Goal: Task Accomplishment & Management: Use online tool/utility

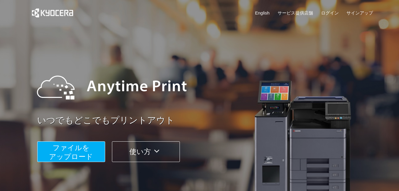
click at [78, 156] on span "ファイルを ​​アップロード" at bounding box center [71, 151] width 44 height 17
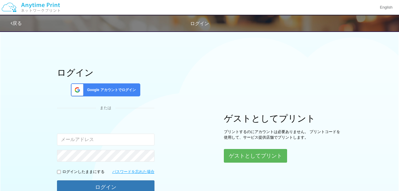
click at [130, 137] on input "email" at bounding box center [105, 139] width 97 height 12
type input "[EMAIL_ADDRESS][DOMAIN_NAME]"
click at [91, 173] on p "ログインしたままにする" at bounding box center [83, 172] width 42 height 6
click at [58, 172] on input "checkbox" at bounding box center [59, 172] width 4 height 4
checkbox input "true"
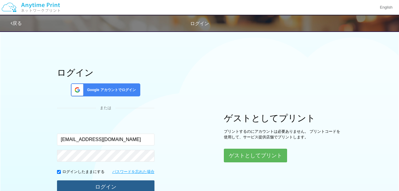
click at [70, 182] on button "ログイン" at bounding box center [105, 186] width 97 height 13
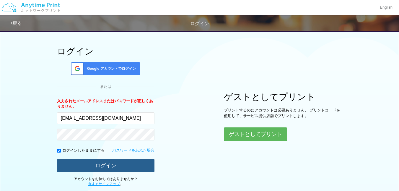
scroll to position [23, 0]
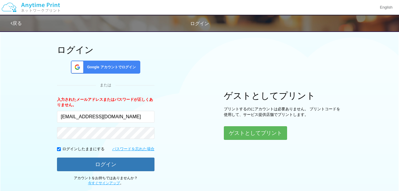
click at [117, 69] on span "Google アカウントでログイン" at bounding box center [110, 67] width 51 height 5
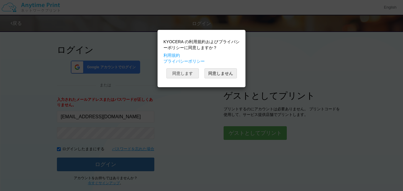
click at [187, 76] on button "同意します" at bounding box center [182, 73] width 32 height 10
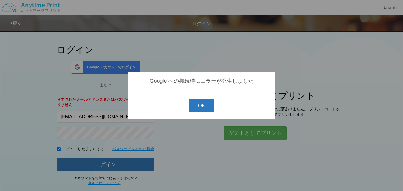
click at [203, 109] on button "OK" at bounding box center [202, 105] width 26 height 13
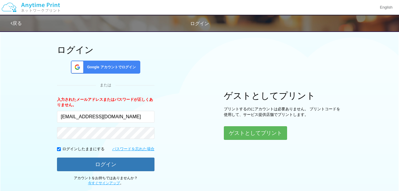
click at [117, 66] on span "Google アカウントでログイン" at bounding box center [110, 67] width 51 height 5
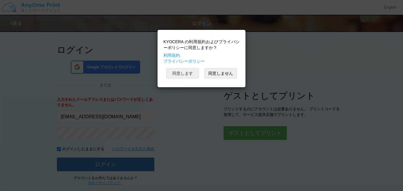
click at [187, 74] on button "同意します" at bounding box center [182, 73] width 32 height 10
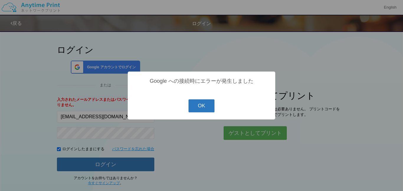
click at [203, 103] on button "OK" at bounding box center [202, 105] width 26 height 13
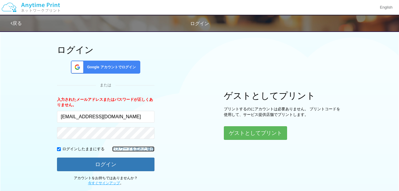
click at [129, 150] on link "パスワードを忘れた場合" at bounding box center [133, 149] width 42 height 6
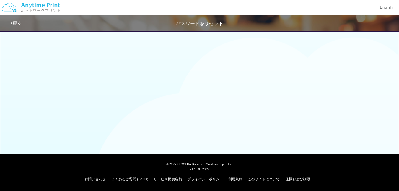
scroll to position [14, 0]
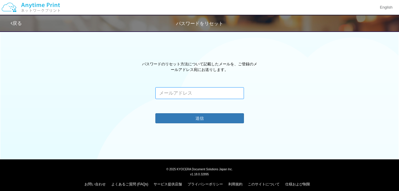
click at [228, 94] on input "email" at bounding box center [199, 93] width 89 height 12
type input "[EMAIL_ADDRESS][DOMAIN_NAME]"
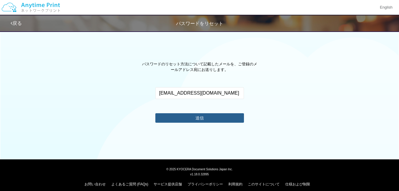
click at [217, 113] on button "送信" at bounding box center [199, 117] width 89 height 9
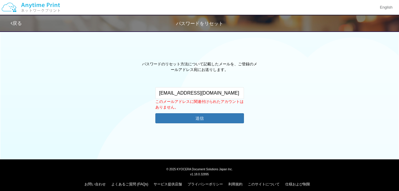
click at [21, 24] on link "戻る" at bounding box center [16, 23] width 11 height 5
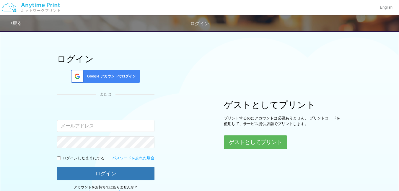
scroll to position [23, 0]
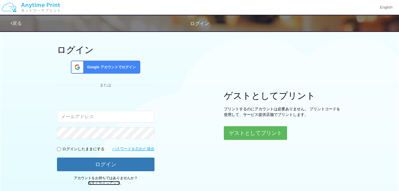
click at [109, 181] on link "今すぐサインアップ" at bounding box center [104, 183] width 32 height 4
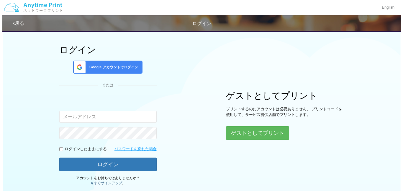
scroll to position [14, 0]
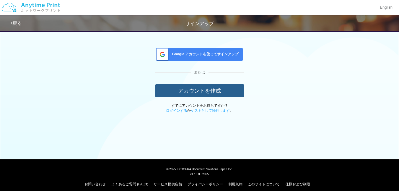
click at [195, 87] on button "アカウントを作成" at bounding box center [199, 90] width 89 height 13
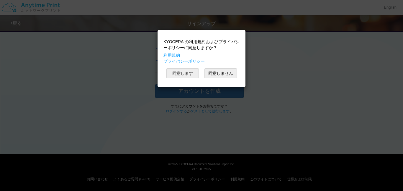
click at [191, 72] on button "同意します" at bounding box center [182, 73] width 32 height 10
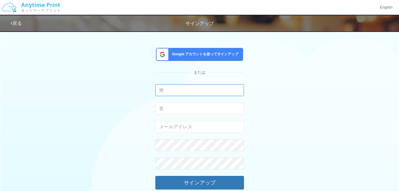
click at [183, 90] on input "text" at bounding box center [199, 90] width 89 height 12
type input "KARUBE"
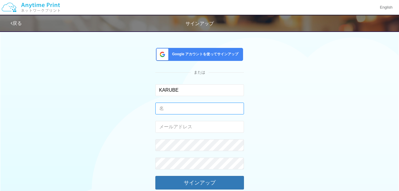
type input "[PERSON_NAME]"
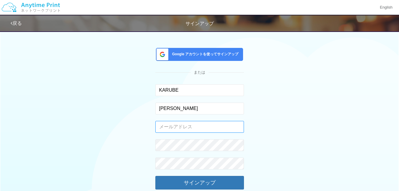
type input "[EMAIL_ADDRESS][DOMAIN_NAME]"
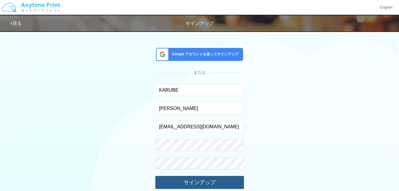
click at [199, 182] on button "サインアップ" at bounding box center [199, 182] width 89 height 13
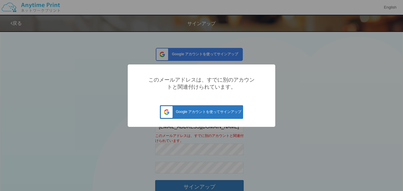
click at [226, 115] on button "Google アカウントを使ってサインアップ" at bounding box center [201, 112] width 83 height 14
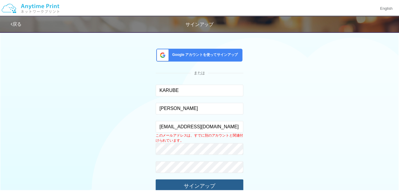
scroll to position [15, 0]
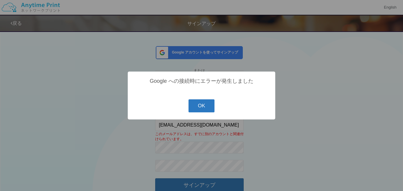
click at [203, 108] on button "OK" at bounding box center [202, 105] width 26 height 13
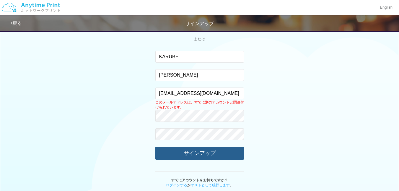
scroll to position [86, 0]
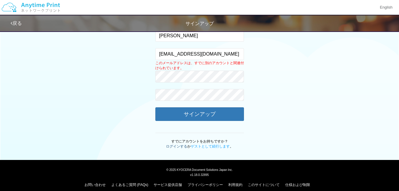
click at [180, 144] on link "ログインする" at bounding box center [176, 146] width 21 height 4
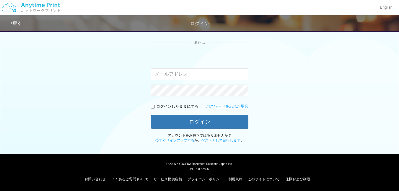
scroll to position [45, 0]
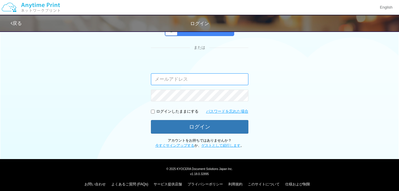
click at [206, 74] on input "email" at bounding box center [199, 79] width 97 height 12
type input "[EMAIL_ADDRESS][DOMAIN_NAME]"
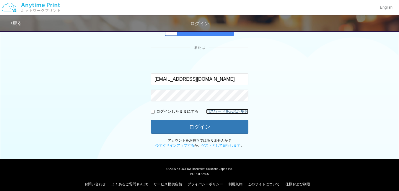
click at [220, 112] on link "パスワードを忘れた場合" at bounding box center [227, 112] width 42 height 6
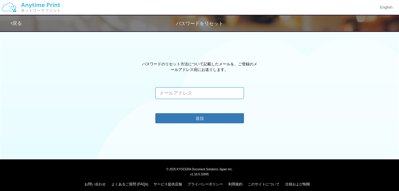
click at [208, 95] on input "email" at bounding box center [199, 93] width 89 height 12
type input "[EMAIL_ADDRESS][DOMAIN_NAME]"
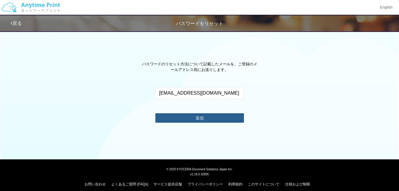
click at [210, 118] on button "送信" at bounding box center [199, 117] width 89 height 9
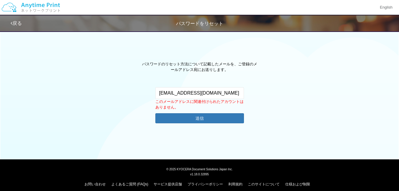
click at [17, 24] on link "戻る" at bounding box center [16, 23] width 11 height 5
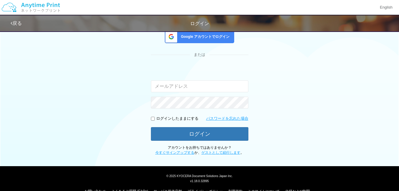
scroll to position [45, 0]
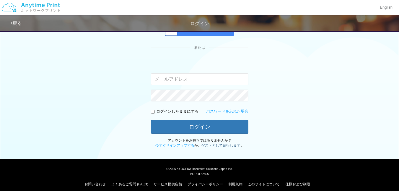
click at [218, 145] on link "ゲストとして続行します" at bounding box center [220, 145] width 39 height 4
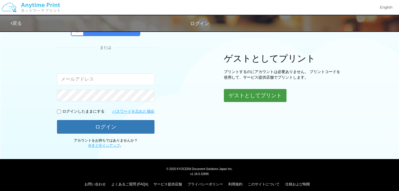
click at [252, 96] on button "ゲストとしてプリント" at bounding box center [255, 95] width 63 height 13
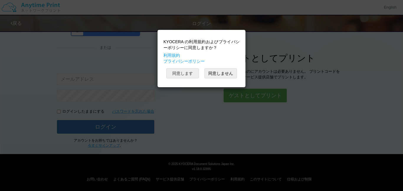
click at [183, 73] on button "同意します" at bounding box center [182, 73] width 32 height 10
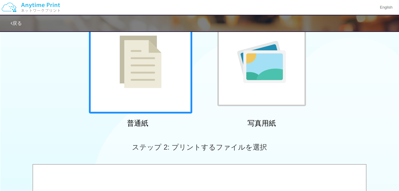
click at [183, 73] on div at bounding box center [140, 61] width 103 height 103
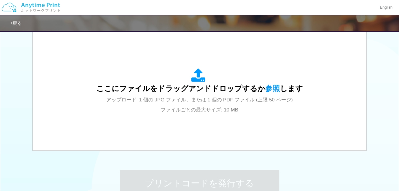
scroll to position [194, 0]
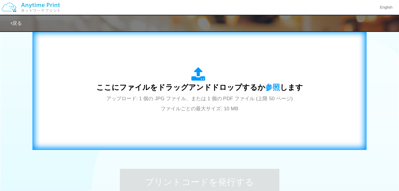
click at [198, 90] on span "ここにファイルをドラッグアンドドロップするか 参照 します" at bounding box center [199, 87] width 207 height 8
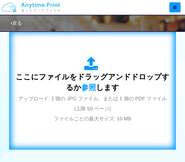
click at [73, 83] on span "ここにファイルをドラッグアンドドロップするか 参照 します" at bounding box center [92, 82] width 153 height 19
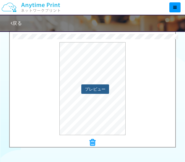
click at [89, 94] on div "プレビュー" at bounding box center [92, 88] width 165 height 93
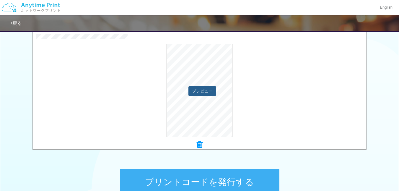
click at [199, 89] on button "プレビュー" at bounding box center [202, 90] width 28 height 9
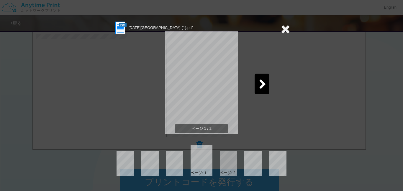
click at [266, 85] on icon at bounding box center [262, 84] width 7 height 10
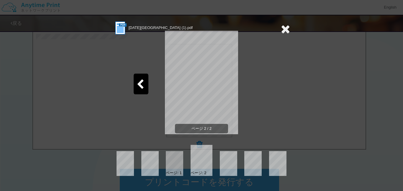
click at [138, 80] on icon at bounding box center [140, 84] width 7 height 10
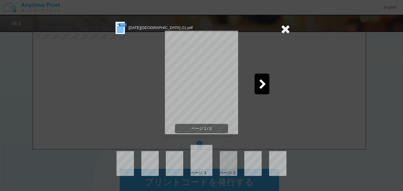
click at [284, 30] on icon at bounding box center [285, 29] width 9 height 12
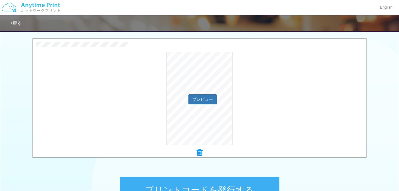
scroll to position [187, 0]
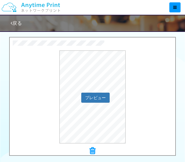
click at [156, 91] on div "プレビュー" at bounding box center [92, 96] width 165 height 93
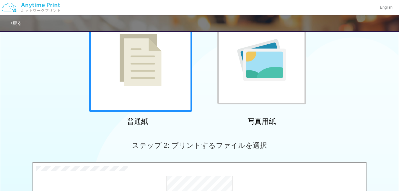
scroll to position [60, 0]
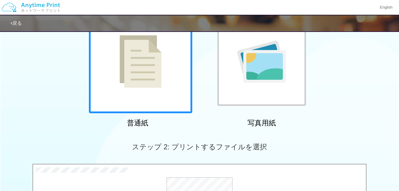
click at [170, 76] on div at bounding box center [140, 61] width 103 height 103
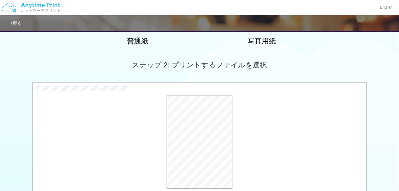
scroll to position [143, 0]
click at [253, 166] on div "プレビュー" at bounding box center [199, 141] width 333 height 93
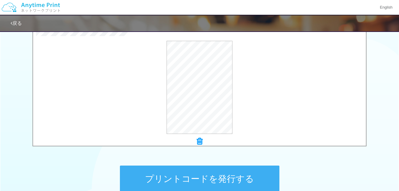
scroll to position [195, 0]
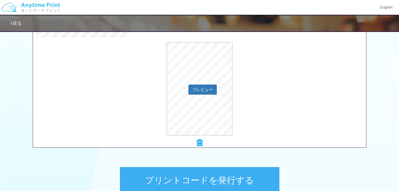
click at [296, 99] on div "プレビュー" at bounding box center [199, 88] width 333 height 93
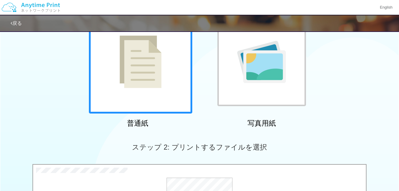
scroll to position [0, 0]
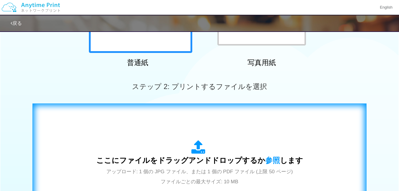
scroll to position [122, 0]
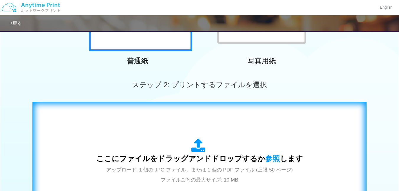
click at [197, 116] on div "ここにファイルをドラッグアンドドロップするか 参照 します アップロード: 1 個の JPG ファイル、または 1 個の PDF ファイル (上限 50 ペー…" at bounding box center [199, 161] width 321 height 107
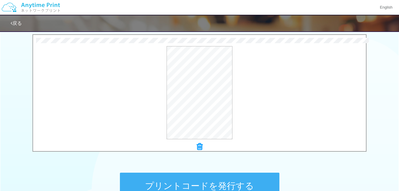
scroll to position [196, 0]
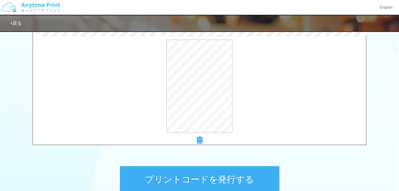
click at [233, 180] on button "プリントコードを発行する" at bounding box center [199, 179] width 159 height 27
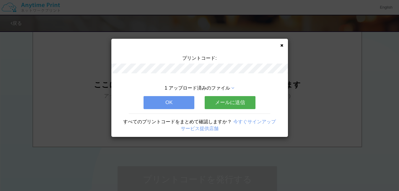
scroll to position [0, 0]
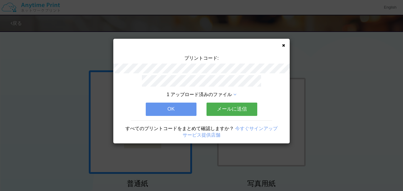
click at [252, 109] on button "メールに送信" at bounding box center [232, 108] width 51 height 13
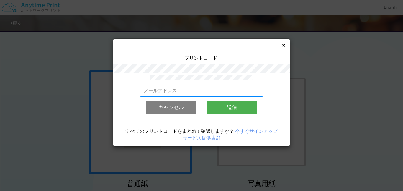
click at [229, 93] on input "email" at bounding box center [202, 91] width 124 height 12
type input "か"
click at [211, 94] on input "か" at bounding box center [202, 91] width 124 height 12
click at [185, 90] on input "email" at bounding box center [202, 91] width 124 height 12
type input "[EMAIL_ADDRESS][DOMAIN_NAME]"
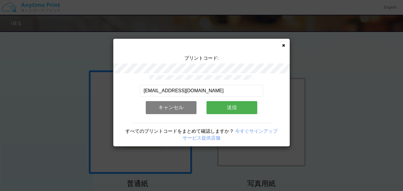
click at [223, 107] on button "送信" at bounding box center [232, 107] width 51 height 13
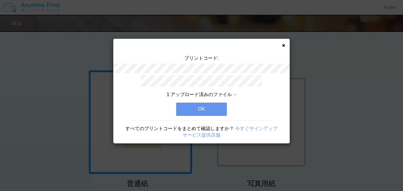
click at [223, 107] on button "OK" at bounding box center [201, 108] width 51 height 13
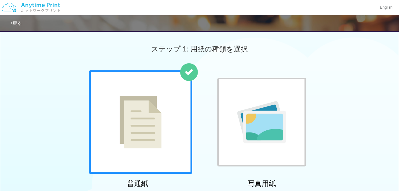
click at [256, 66] on div "ステップ 1: 用紙の種類を選択" at bounding box center [199, 49] width 399 height 42
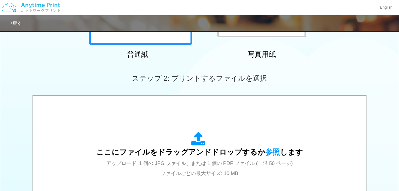
scroll to position [133, 0]
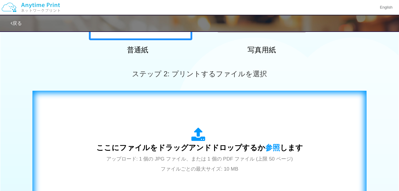
click at [179, 126] on div "ここにファイルをドラッグアンドドロップするか 参照 します アップロード: 1 個の JPG ファイル、または 1 個の PDF ファイル (上限 50 ペー…" at bounding box center [199, 150] width 321 height 107
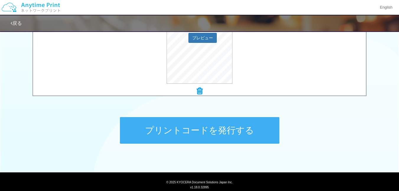
scroll to position [246, 0]
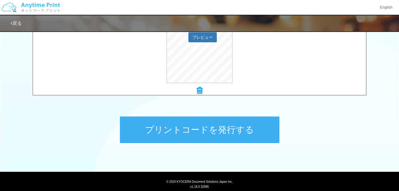
click at [261, 138] on button "プリントコードを発行する" at bounding box center [199, 129] width 159 height 27
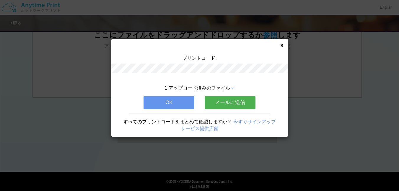
scroll to position [0, 0]
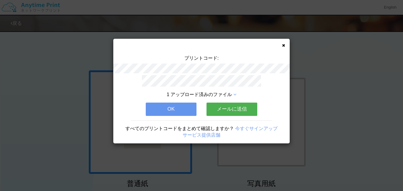
click at [240, 111] on button "メールに送信" at bounding box center [232, 108] width 51 height 13
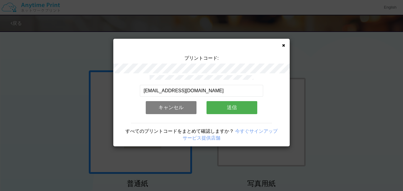
click at [235, 109] on button "送信" at bounding box center [232, 107] width 51 height 13
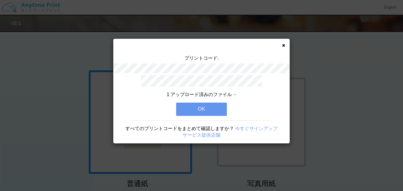
click at [213, 108] on button "OK" at bounding box center [201, 108] width 51 height 13
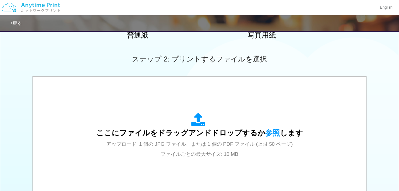
scroll to position [150, 0]
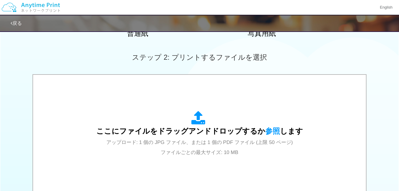
click at [194, 125] on div "ここにファイルをドラッグアンドドロップするか 参照 します アップロード: 1 個の JPG ファイル、または 1 個の PDF ファイル (上限 50 ペー…" at bounding box center [199, 134] width 207 height 46
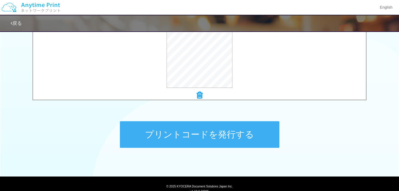
scroll to position [258, 0]
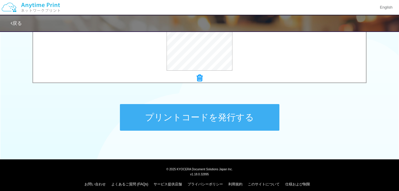
click at [247, 123] on button "プリントコードを発行する" at bounding box center [199, 117] width 159 height 27
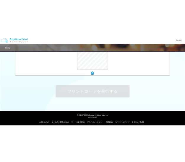
scroll to position [0, 0]
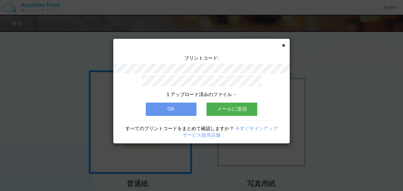
click at [242, 109] on button "メールに送信" at bounding box center [232, 108] width 51 height 13
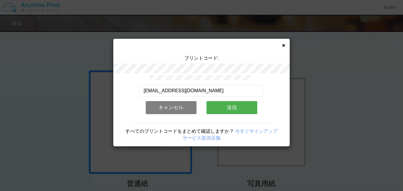
click at [242, 109] on button "送信" at bounding box center [232, 107] width 51 height 13
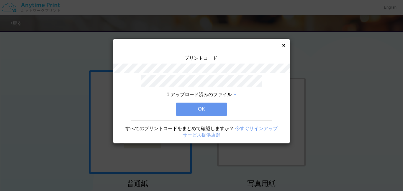
click at [200, 111] on button "OK" at bounding box center [201, 108] width 51 height 13
